Goal: Task Accomplishment & Management: Use online tool/utility

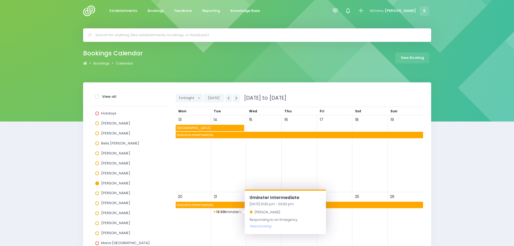
click at [162, 32] on input "text" at bounding box center [259, 35] width 328 height 8
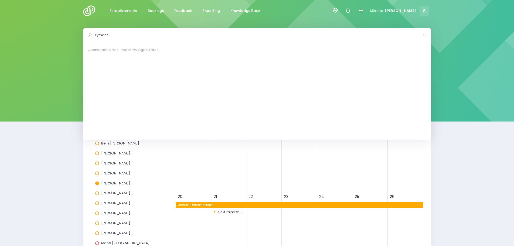
type input "rymans"
click at [89, 13] on img at bounding box center [90, 10] width 15 height 11
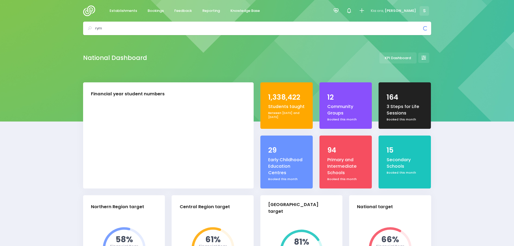
select select "5"
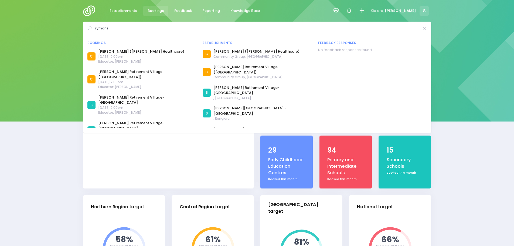
type input "rymans"
click at [159, 8] on span "Bookings" at bounding box center [156, 10] width 16 height 5
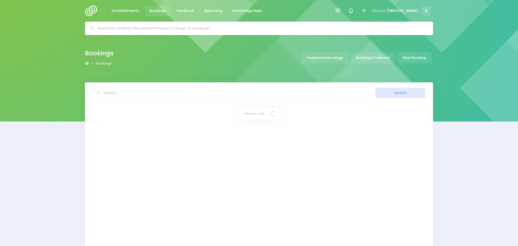
select select "20"
click at [377, 56] on link "Bookings Calendar" at bounding box center [370, 57] width 45 height 11
select select "20"
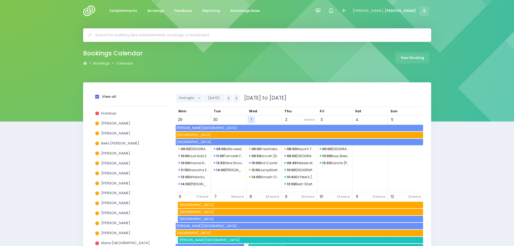
click at [98, 97] on span at bounding box center [97, 97] width 4 height 4
click at [0, 0] on input "View all" at bounding box center [0, 0] width 0 height 0
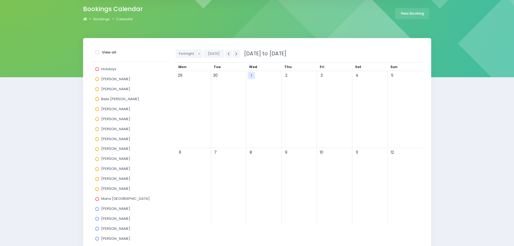
scroll to position [54, 0]
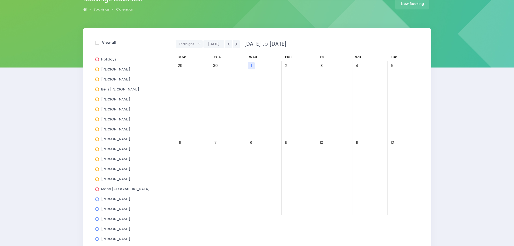
click at [97, 109] on span at bounding box center [97, 109] width 4 height 4
click at [0, 0] on input "[PERSON_NAME]" at bounding box center [0, 0] width 0 height 0
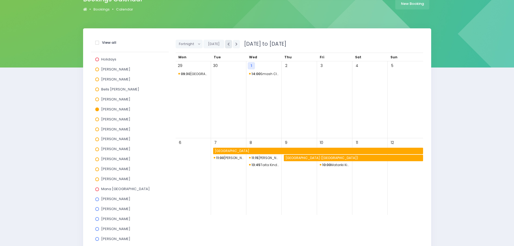
click at [225, 46] on button "button" at bounding box center [228, 44] width 7 height 8
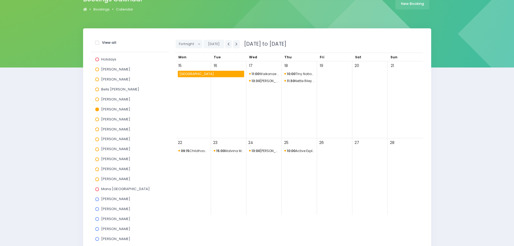
click at [270, 79] on span "13:30 Charles Flemming Retirement Village" at bounding box center [264, 81] width 30 height 6
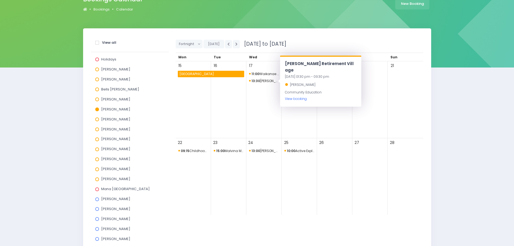
click at [293, 99] on link "View booking" at bounding box center [296, 98] width 22 height 5
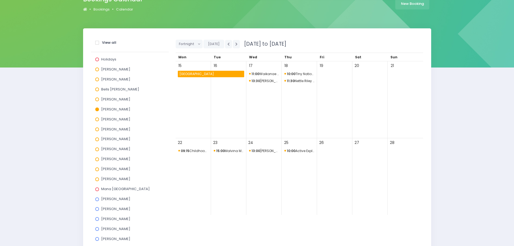
click at [99, 110] on span at bounding box center [97, 109] width 4 height 4
click at [0, 0] on input "Jel Pollock" at bounding box center [0, 0] width 0 height 0
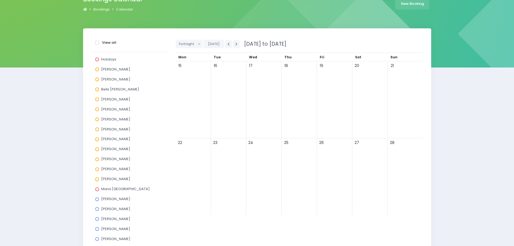
scroll to position [0, 0]
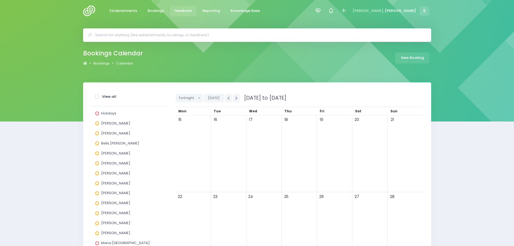
click at [182, 12] on span "Feedback" at bounding box center [183, 10] width 18 height 5
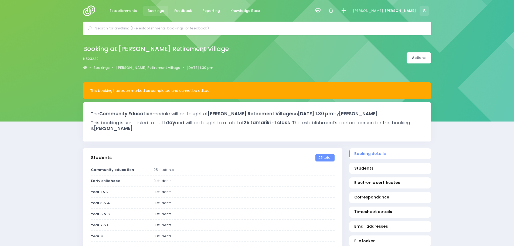
select select "5"
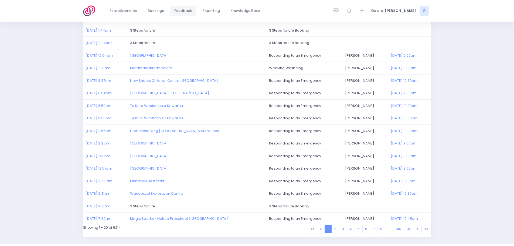
scroll to position [135, 0]
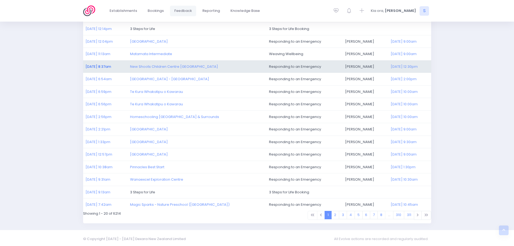
click at [100, 66] on link "30/09/2025 8:37am" at bounding box center [98, 66] width 26 height 5
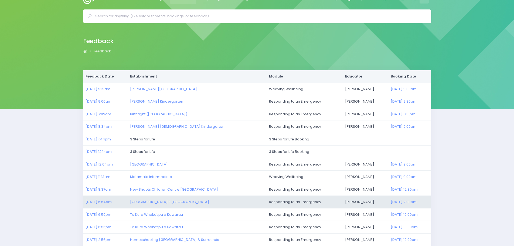
scroll to position [0, 0]
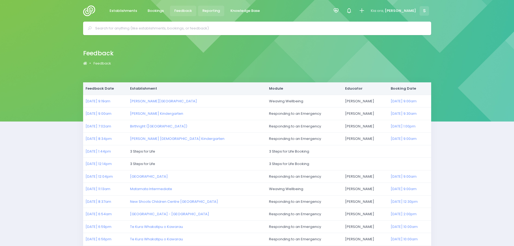
click at [213, 10] on span "Reporting" at bounding box center [211, 10] width 18 height 5
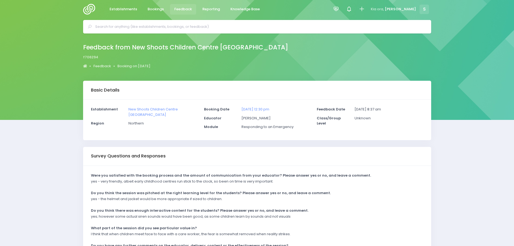
scroll to position [65, 0]
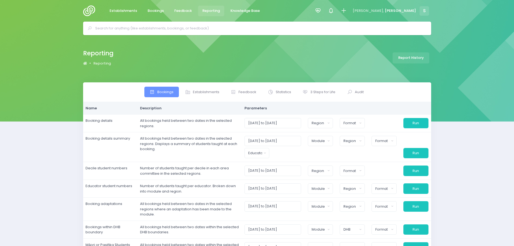
select select
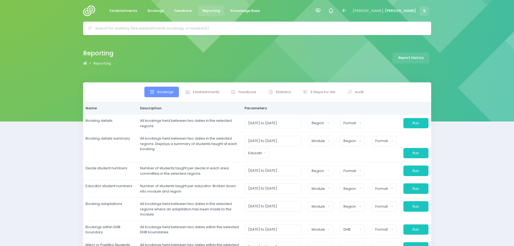
select select
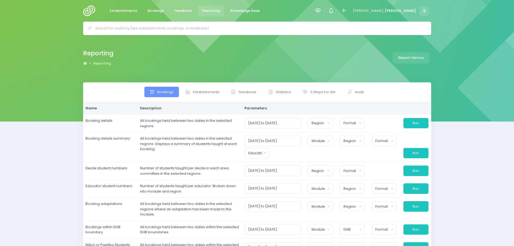
select select
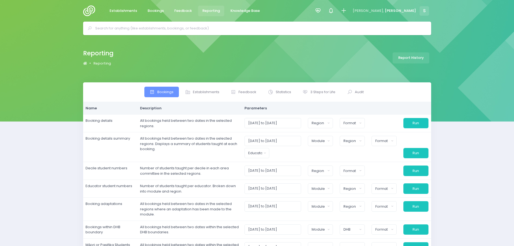
select select
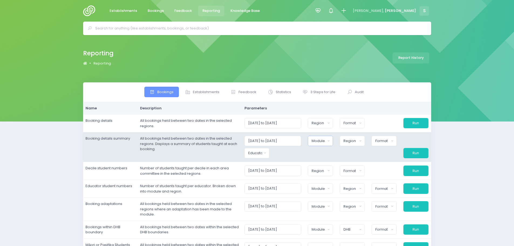
click at [328, 141] on button "Module" at bounding box center [320, 141] width 25 height 10
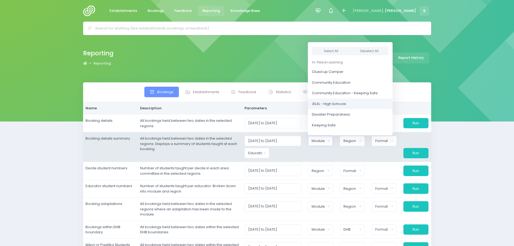
click at [330, 103] on span "3S4L - High Schools" at bounding box center [329, 103] width 34 height 5
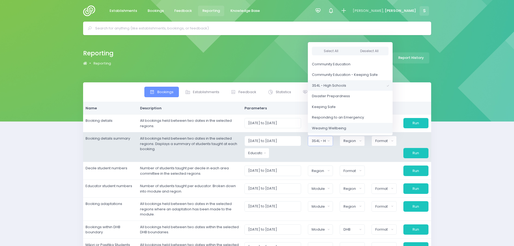
scroll to position [27, 0]
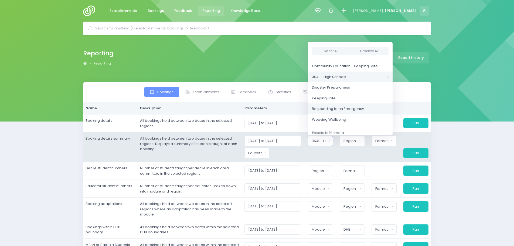
click at [328, 110] on span "Responding to an Emergency" at bounding box center [338, 108] width 52 height 5
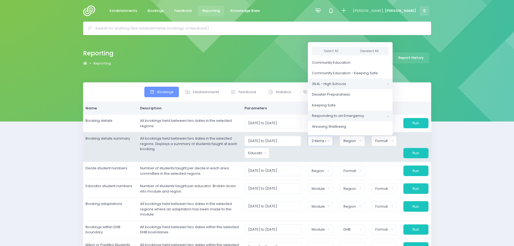
scroll to position [0, 0]
click at [335, 85] on span "Community Education" at bounding box center [331, 82] width 39 height 5
select select "Community Education"
click at [308, 158] on div at bounding box center [320, 153] width 32 height 10
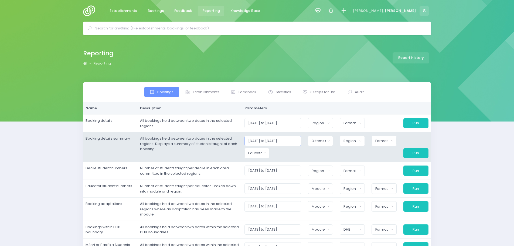
click at [270, 140] on input "01/10/2025 to 31/10/2025" at bounding box center [272, 141] width 57 height 10
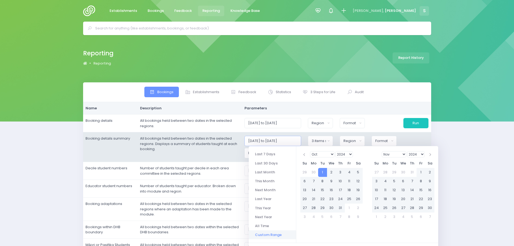
type input "01/10/2024 to 31/10/2025"
click at [217, 156] on td "All bookings held between two dates in the selected regions. Displays a summary…" at bounding box center [189, 147] width 104 height 30
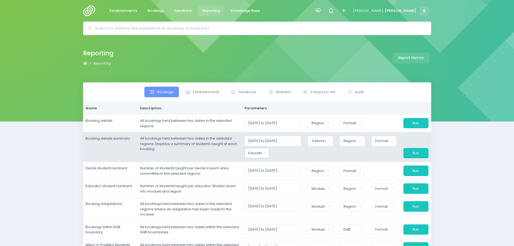
click at [251, 155] on button "Educator" at bounding box center [256, 153] width 25 height 10
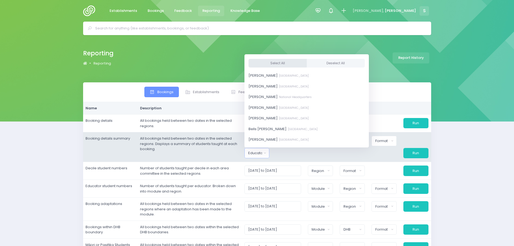
click at [273, 63] on button "Select All" at bounding box center [277, 63] width 58 height 9
select select "381987"
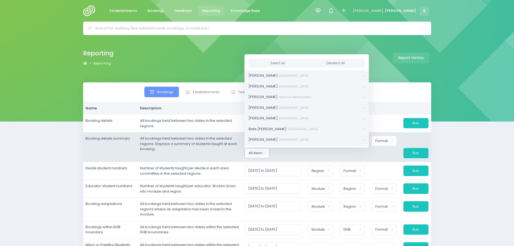
click at [289, 152] on div at bounding box center [289, 153] width 32 height 10
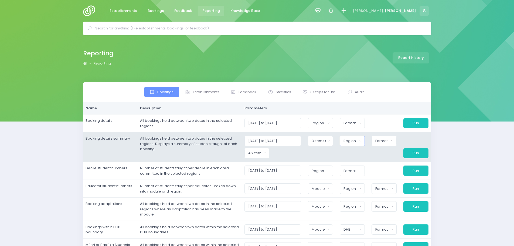
click at [351, 145] on button "Region" at bounding box center [352, 141] width 25 height 10
click at [357, 156] on button "Select All" at bounding box center [356, 155] width 25 height 9
select select "Northern"
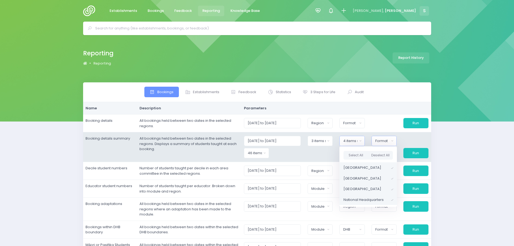
click at [383, 141] on div "Format" at bounding box center [382, 140] width 14 height 5
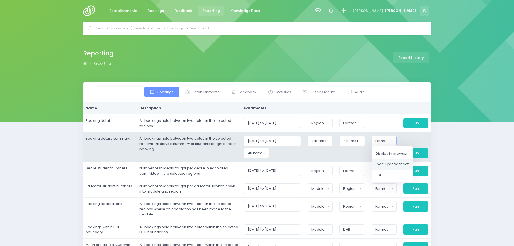
click at [386, 163] on span "Excel Spreadsheet" at bounding box center [391, 163] width 33 height 5
select select "excel"
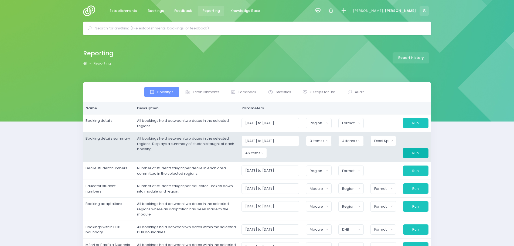
click at [419, 154] on button "Run" at bounding box center [416, 153] width 26 height 10
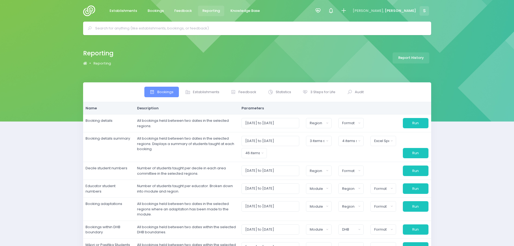
drag, startPoint x: 153, startPoint y: 9, endPoint x: 225, endPoint y: 37, distance: 77.0
click at [153, 9] on span "Bookings" at bounding box center [156, 10] width 16 height 5
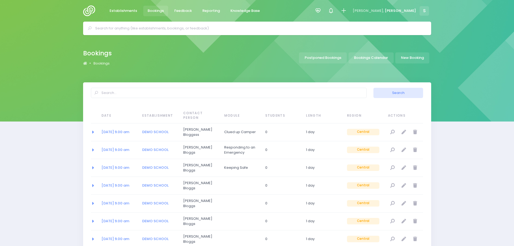
select select "20"
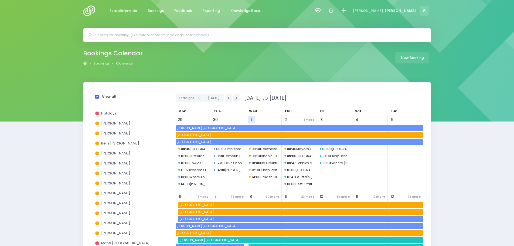
click at [96, 98] on span at bounding box center [97, 97] width 4 height 4
click at [0, 0] on input "View all" at bounding box center [0, 0] width 0 height 0
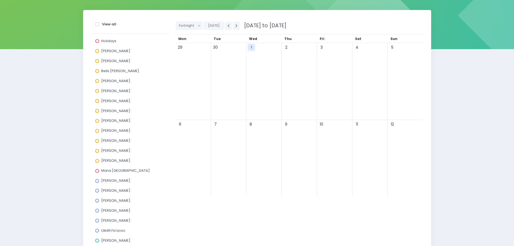
scroll to position [187, 0]
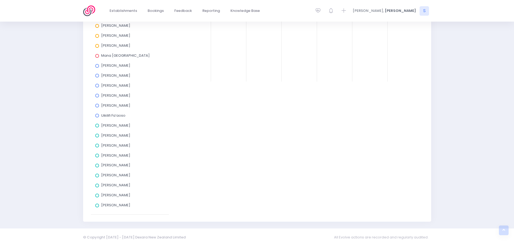
click at [97, 166] on span at bounding box center [97, 165] width 4 height 4
click at [0, 0] on input "[PERSON_NAME]" at bounding box center [0, 0] width 0 height 0
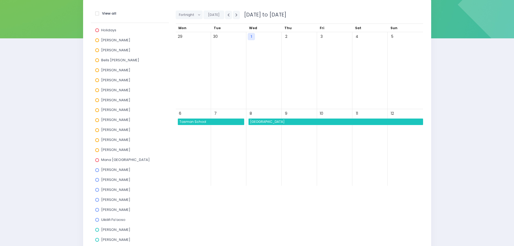
scroll to position [79, 0]
